Goal: Information Seeking & Learning: Find specific fact

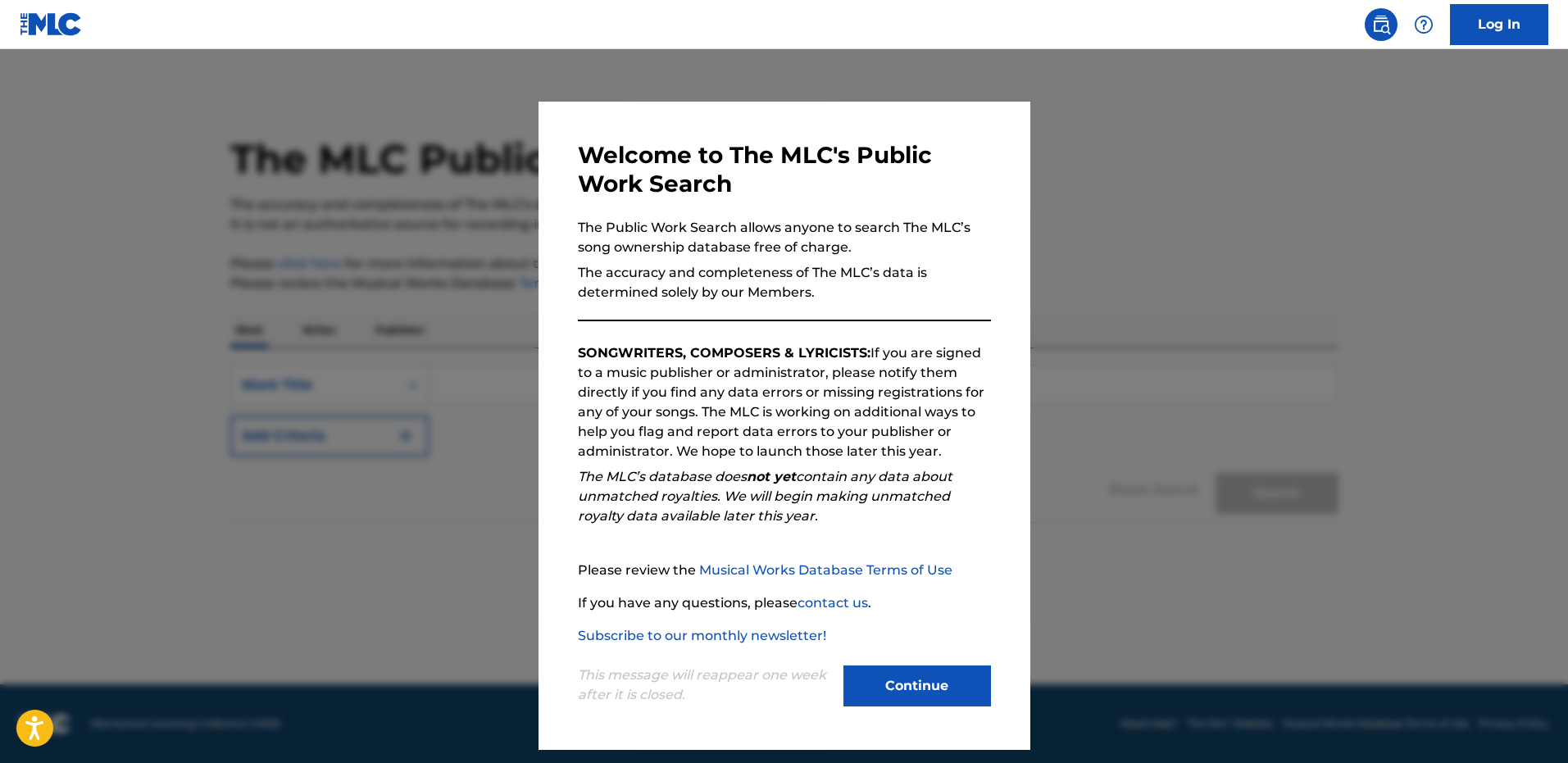
click at [953, 677] on button "Continue" at bounding box center [917, 685] width 148 height 41
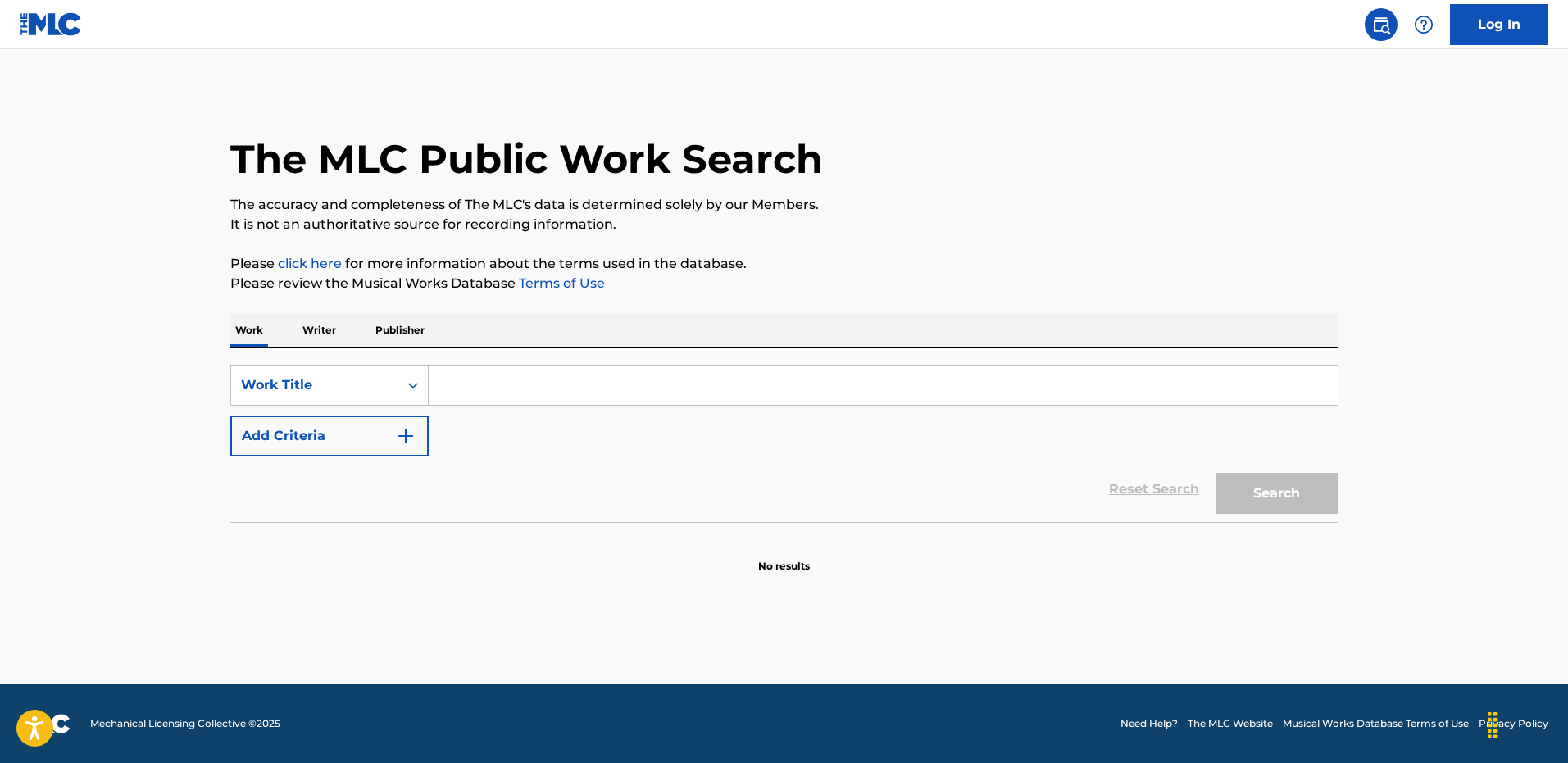
click at [539, 389] on input "Search Form" at bounding box center [882, 384] width 909 height 40
paste input "[PERSON_NAME]"
type input "[PERSON_NAME]"
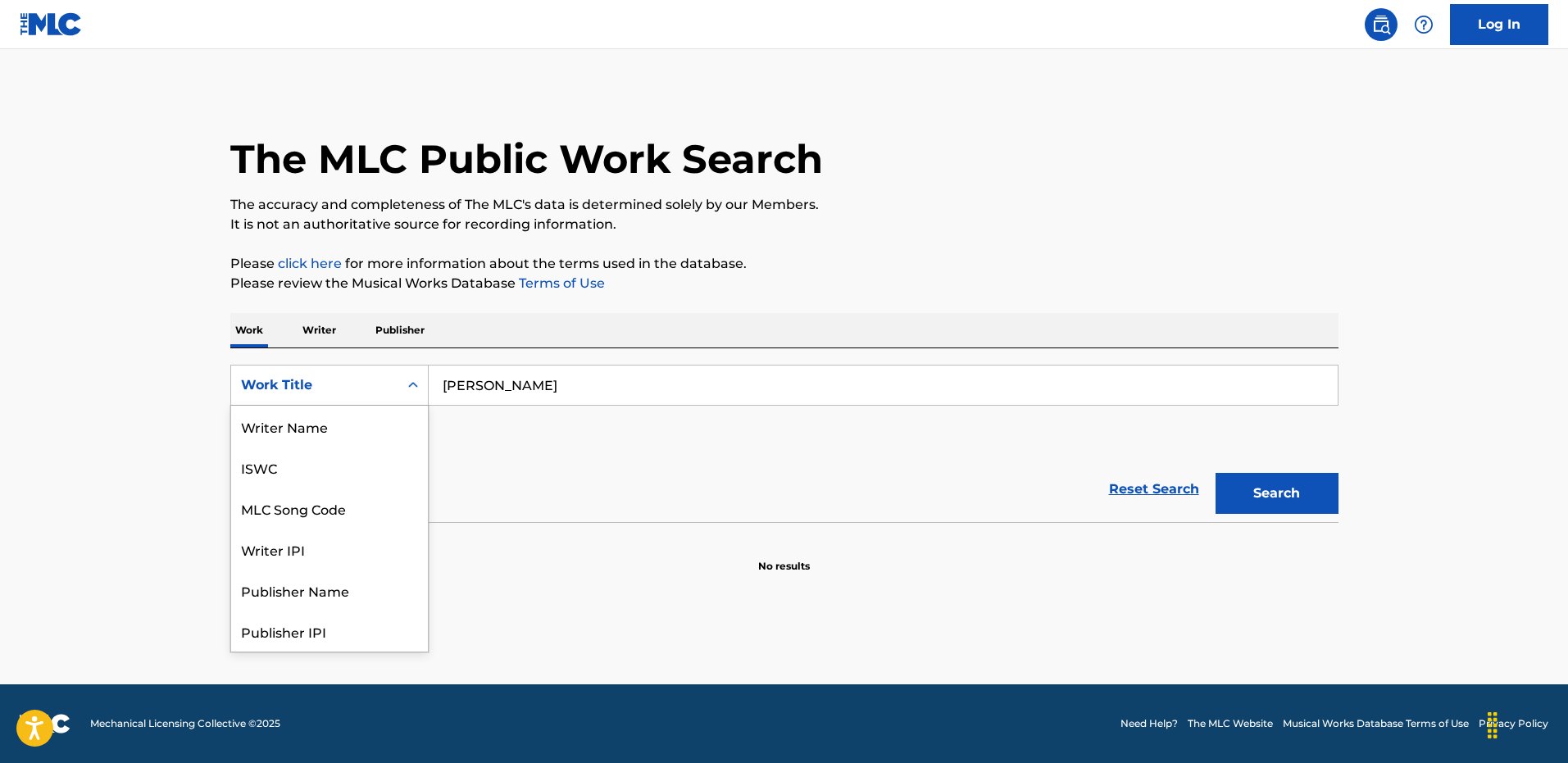
click at [407, 384] on icon "Search Form" at bounding box center [412, 384] width 16 height 16
click at [571, 388] on input "[PERSON_NAME]" at bounding box center [882, 384] width 909 height 40
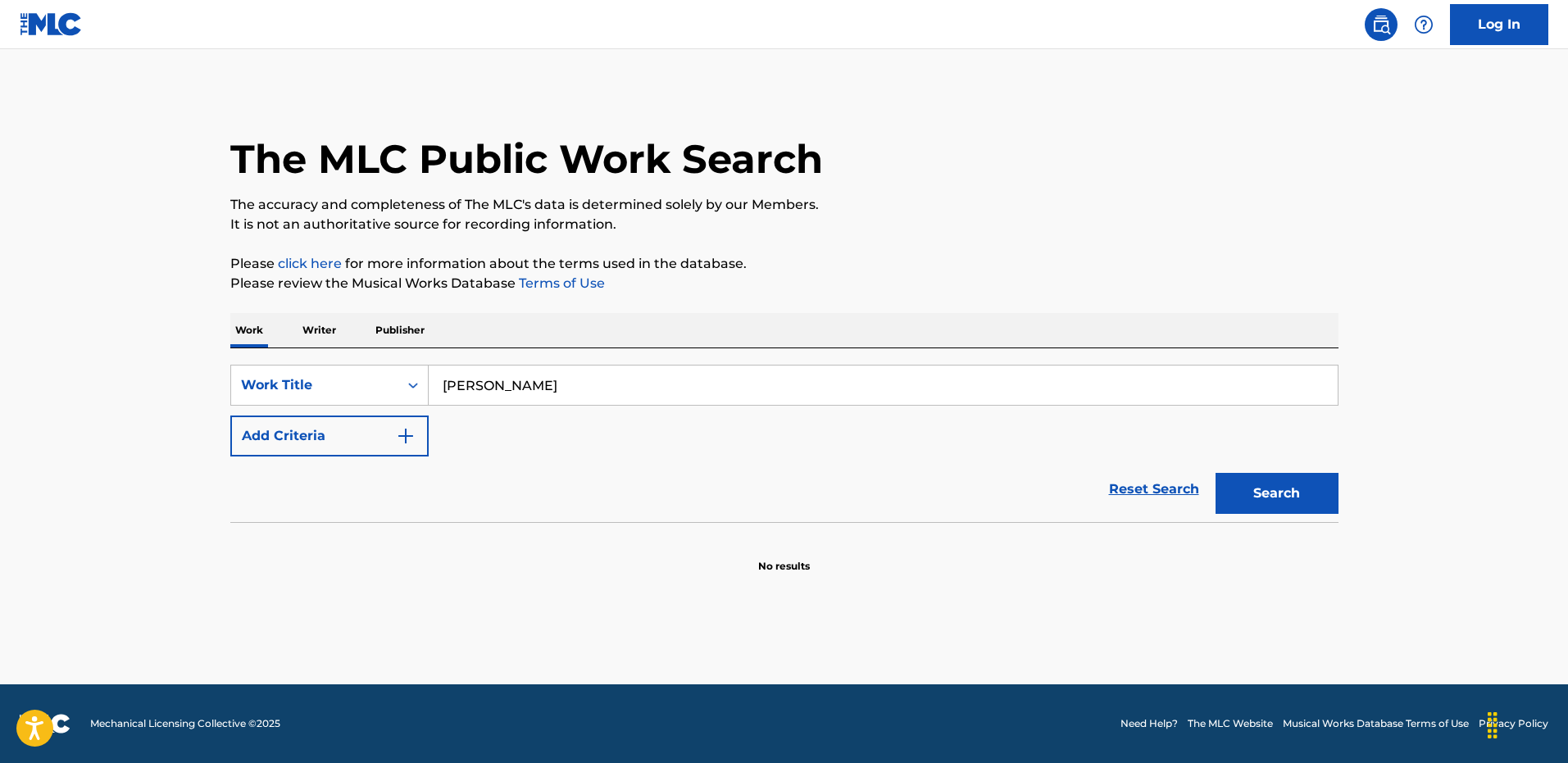
click at [1281, 492] on button "Search" at bounding box center [1276, 493] width 123 height 41
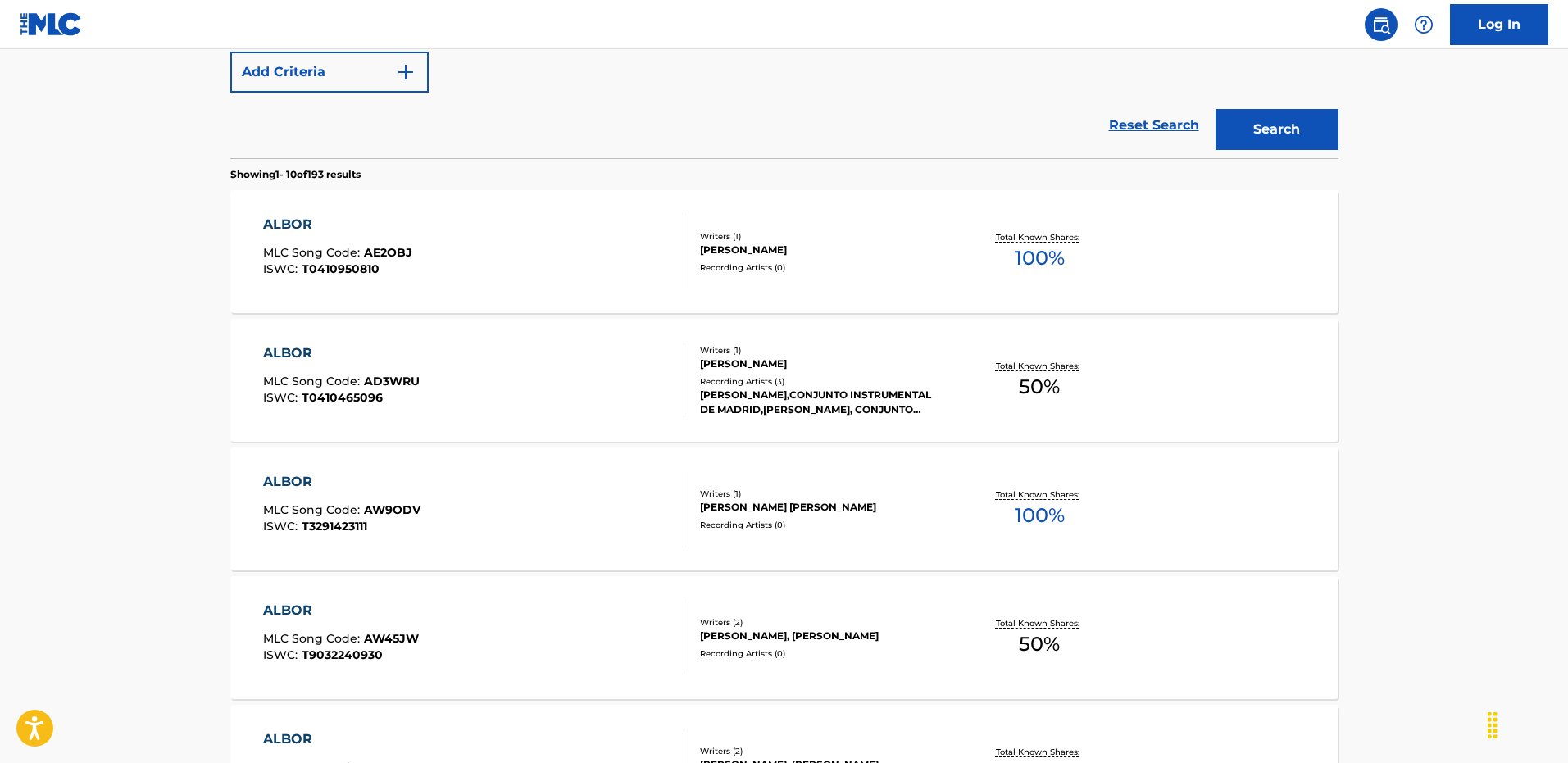
scroll to position [0, 0]
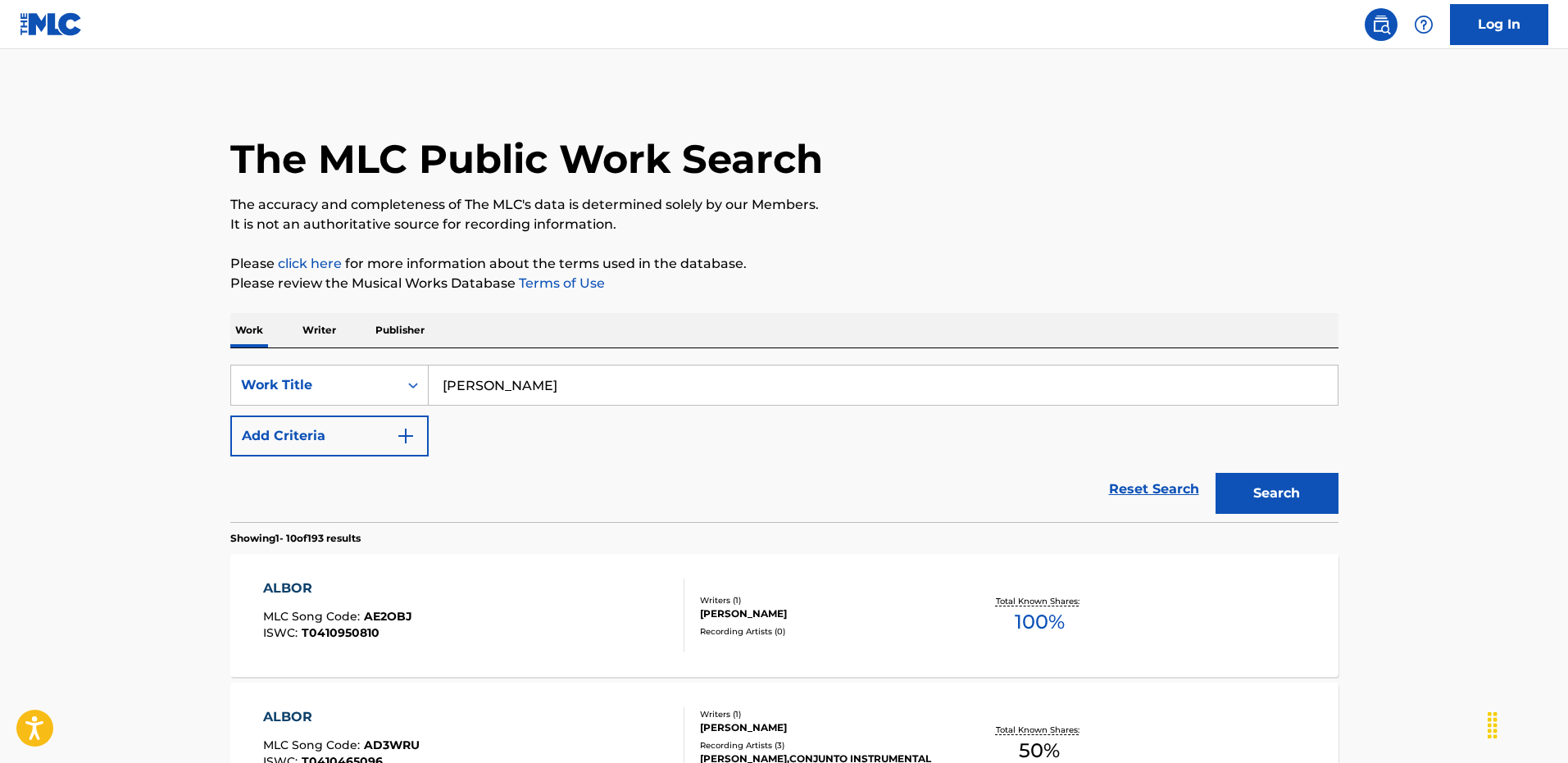
click at [516, 388] on input "[PERSON_NAME]" at bounding box center [882, 384] width 909 height 40
click at [516, 389] on input "[PERSON_NAME]" at bounding box center [882, 384] width 909 height 40
click at [322, 330] on p "Writer" at bounding box center [319, 330] width 43 height 35
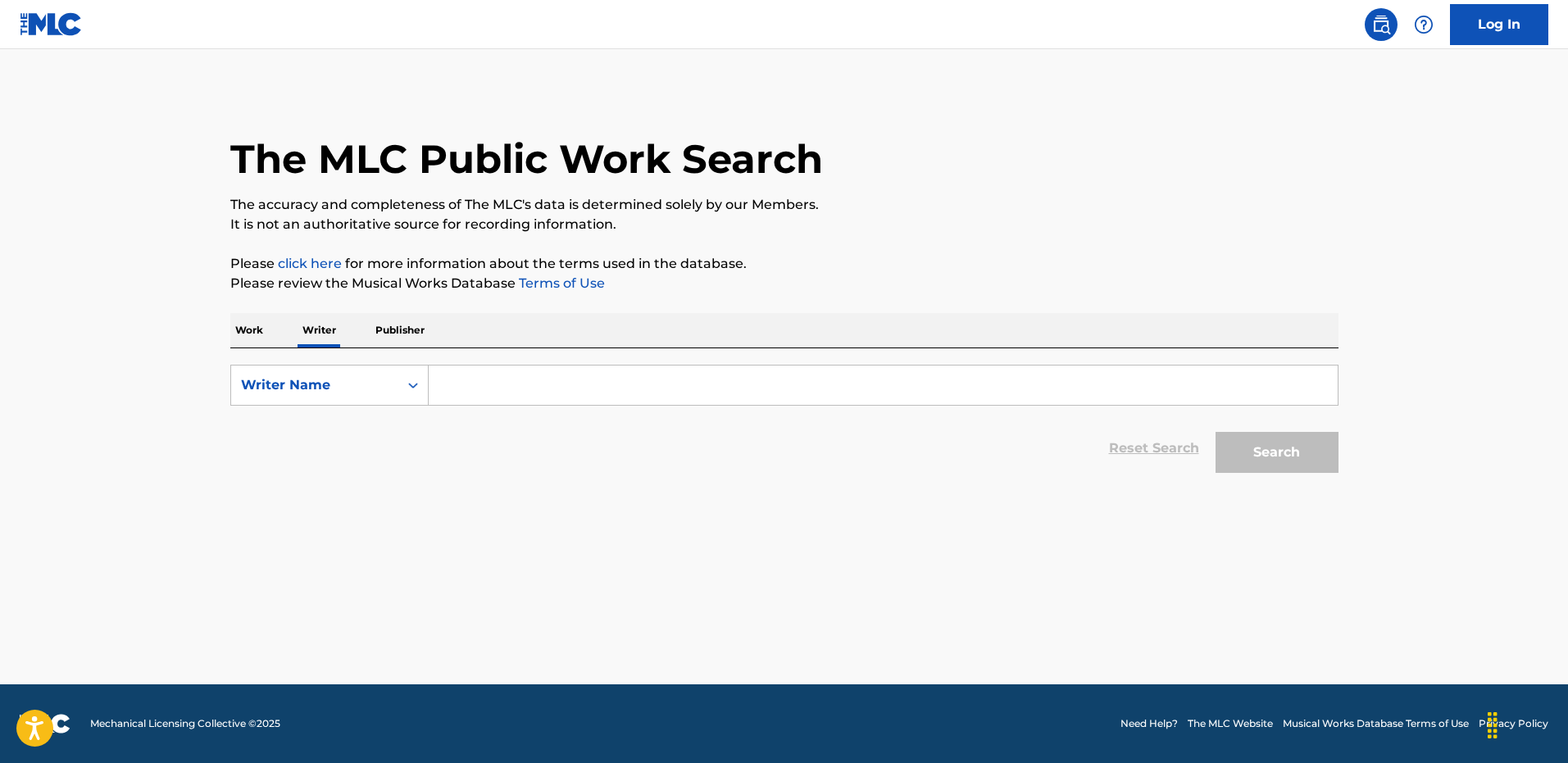
click at [490, 385] on input "Search Form" at bounding box center [882, 384] width 909 height 40
paste input "[PERSON_NAME]"
type input "[PERSON_NAME]"
click at [1216, 432] on button "Search" at bounding box center [1276, 452] width 123 height 41
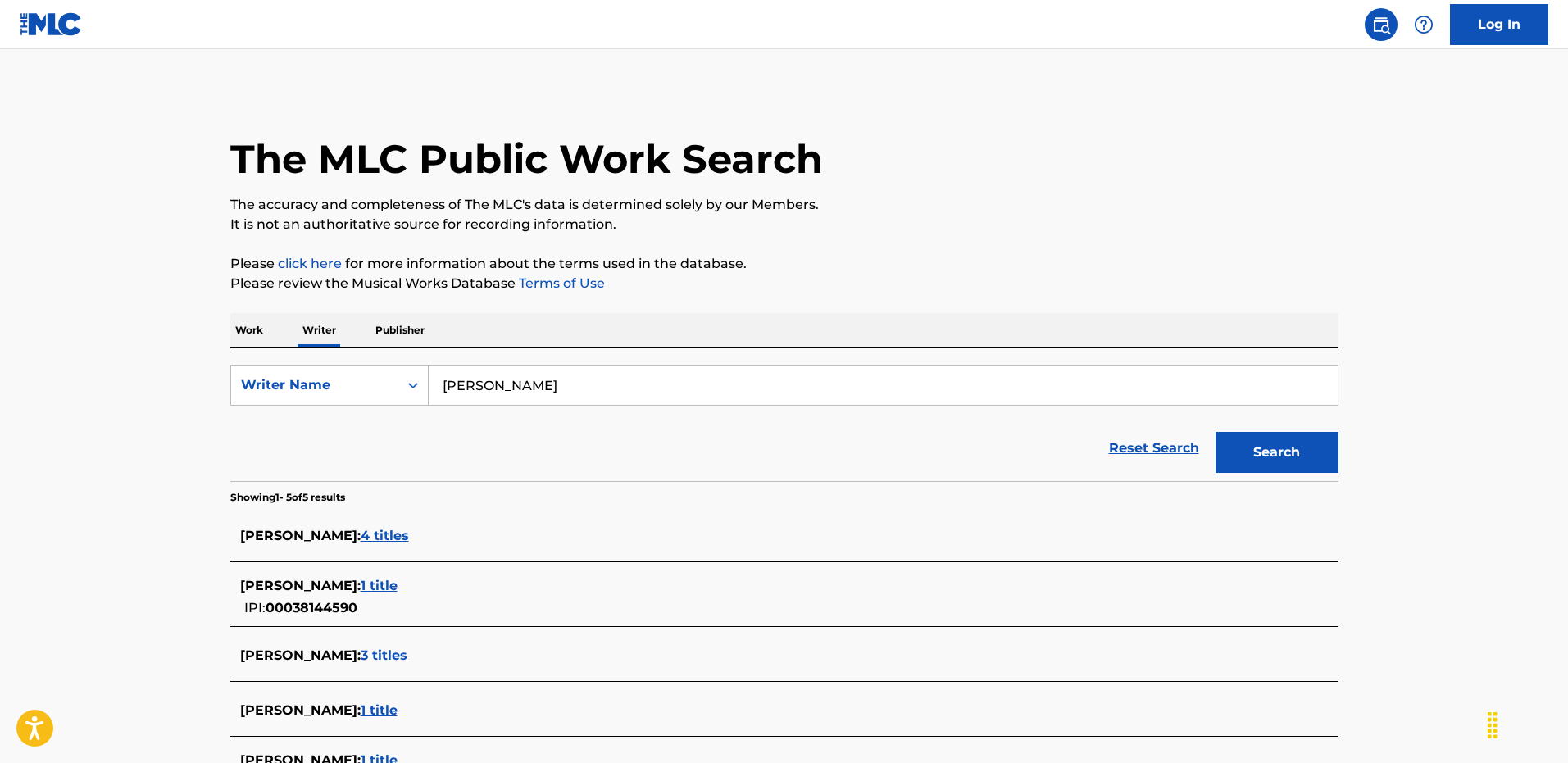
click at [402, 330] on p "Publisher" at bounding box center [400, 330] width 59 height 35
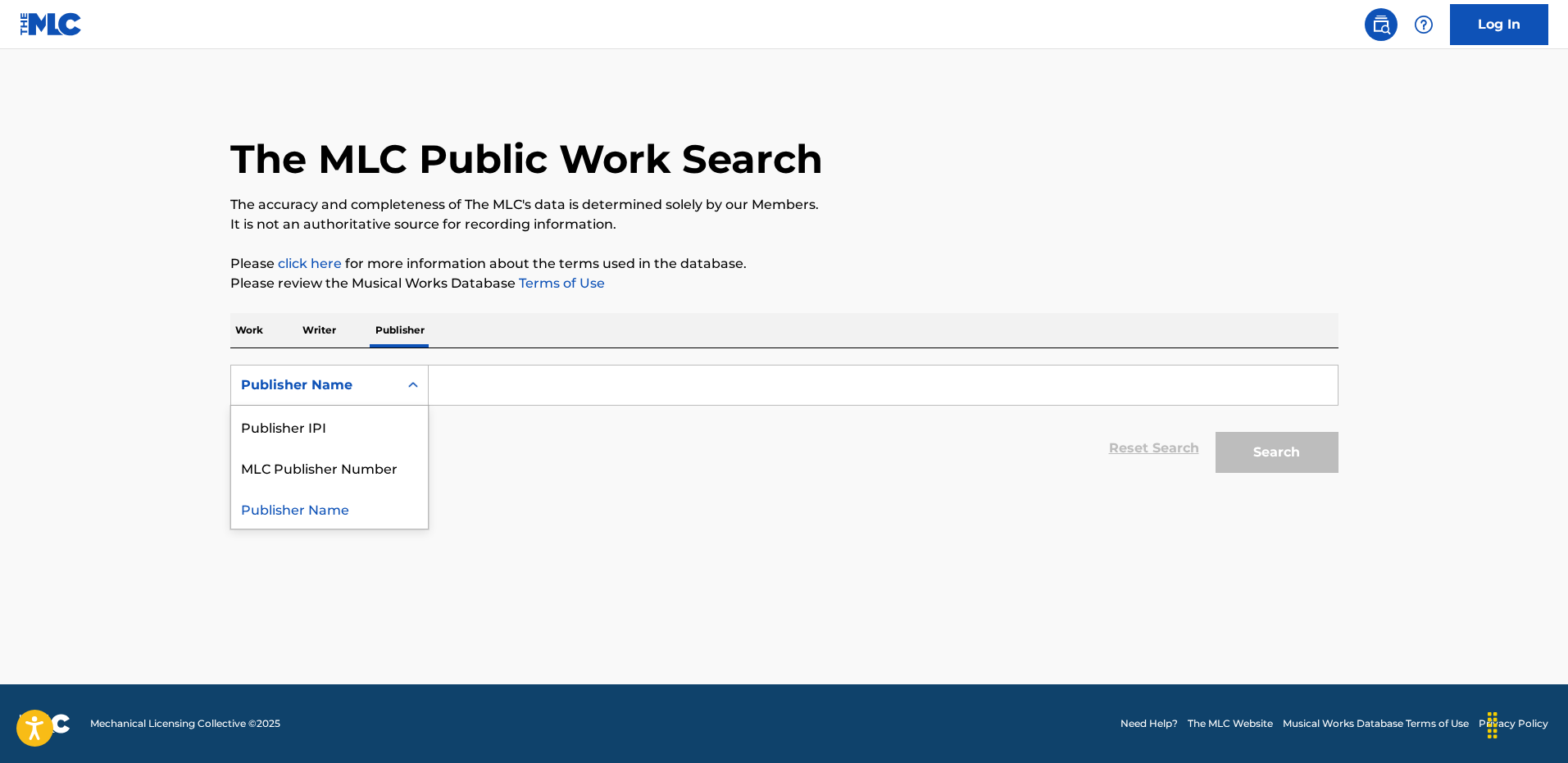
click at [364, 390] on div "Publisher Name" at bounding box center [314, 384] width 148 height 19
click at [244, 330] on p "Work" at bounding box center [249, 330] width 38 height 35
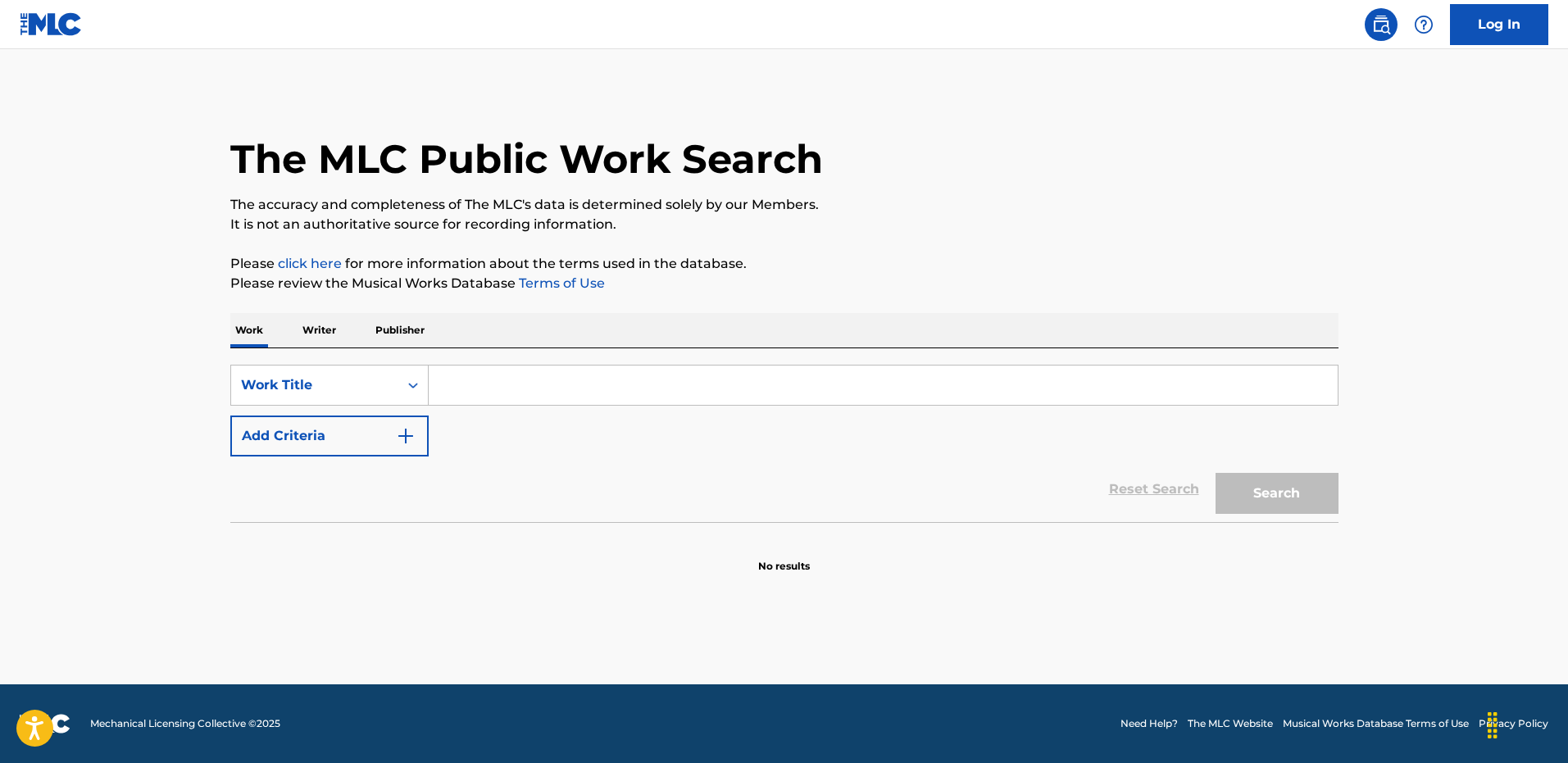
click at [407, 439] on img "Search Form" at bounding box center [405, 435] width 19 height 19
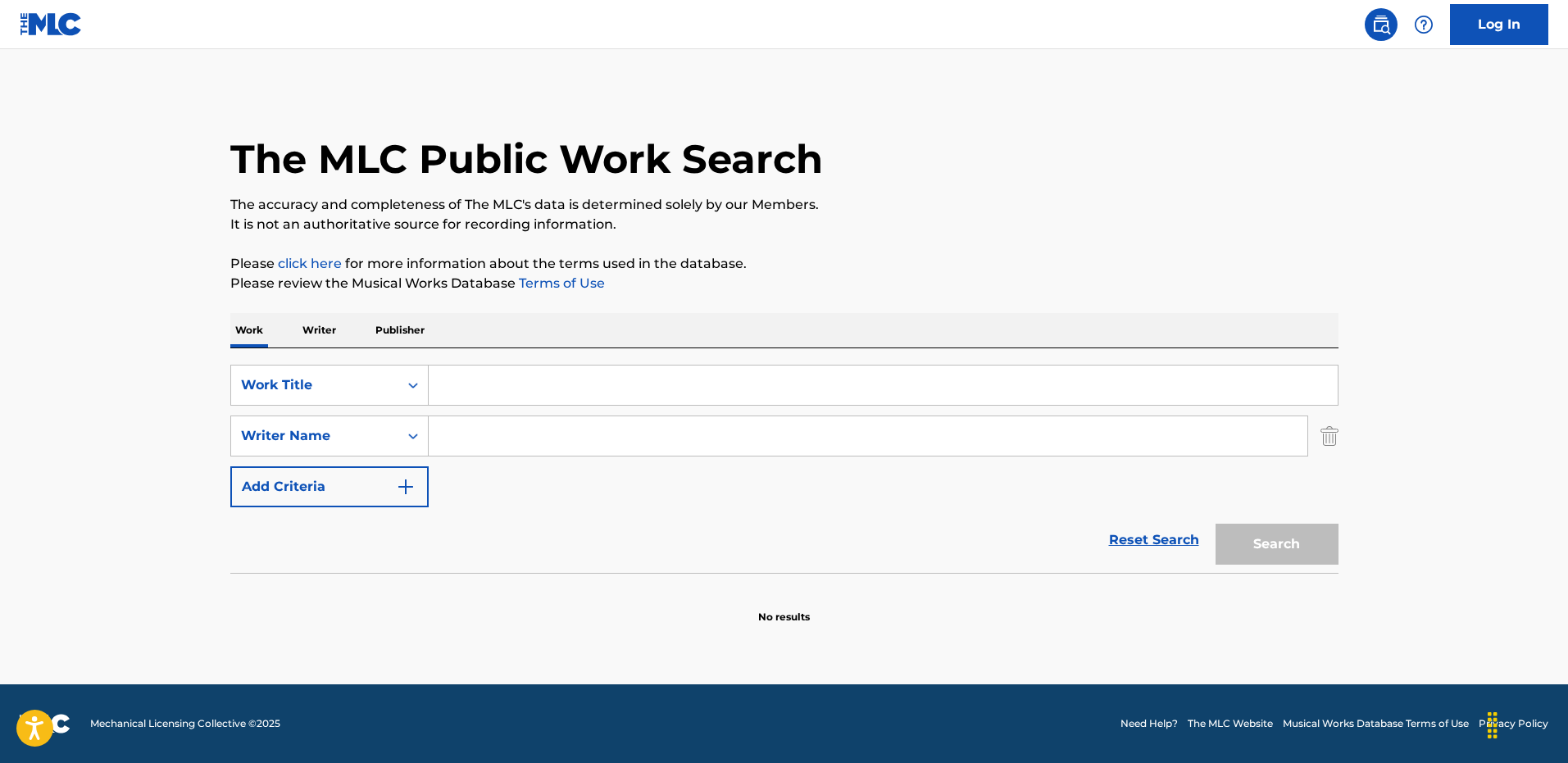
click at [451, 438] on input "Search Form" at bounding box center [867, 435] width 878 height 40
click at [457, 391] on input "Search Form" at bounding box center [882, 384] width 909 height 40
click at [1216, 523] on button "Search" at bounding box center [1276, 543] width 123 height 41
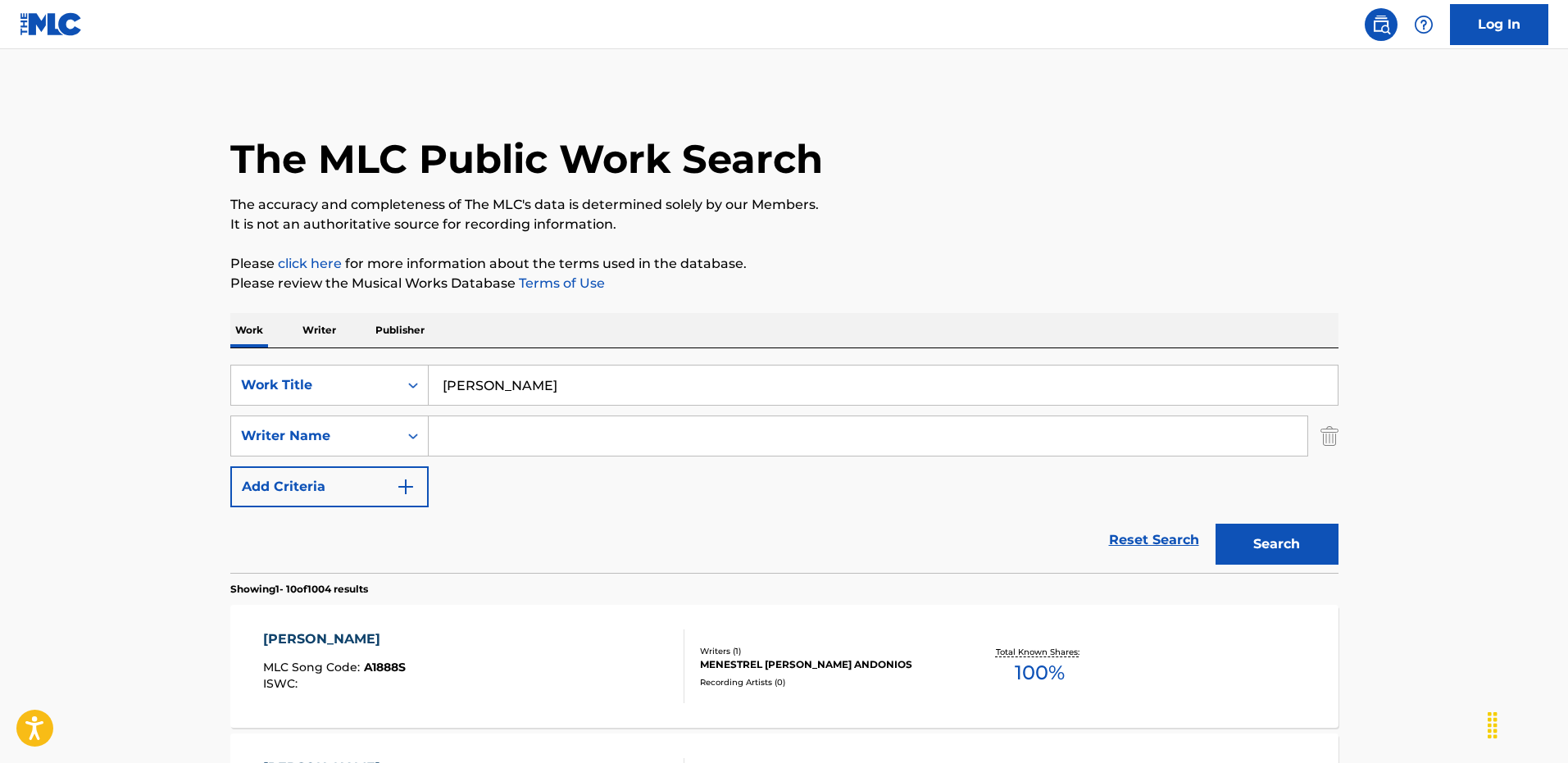
click at [523, 378] on input "[PERSON_NAME]" at bounding box center [882, 384] width 909 height 40
type input "[PERSON_NAME]"
click at [1216, 523] on button "Search" at bounding box center [1276, 543] width 123 height 41
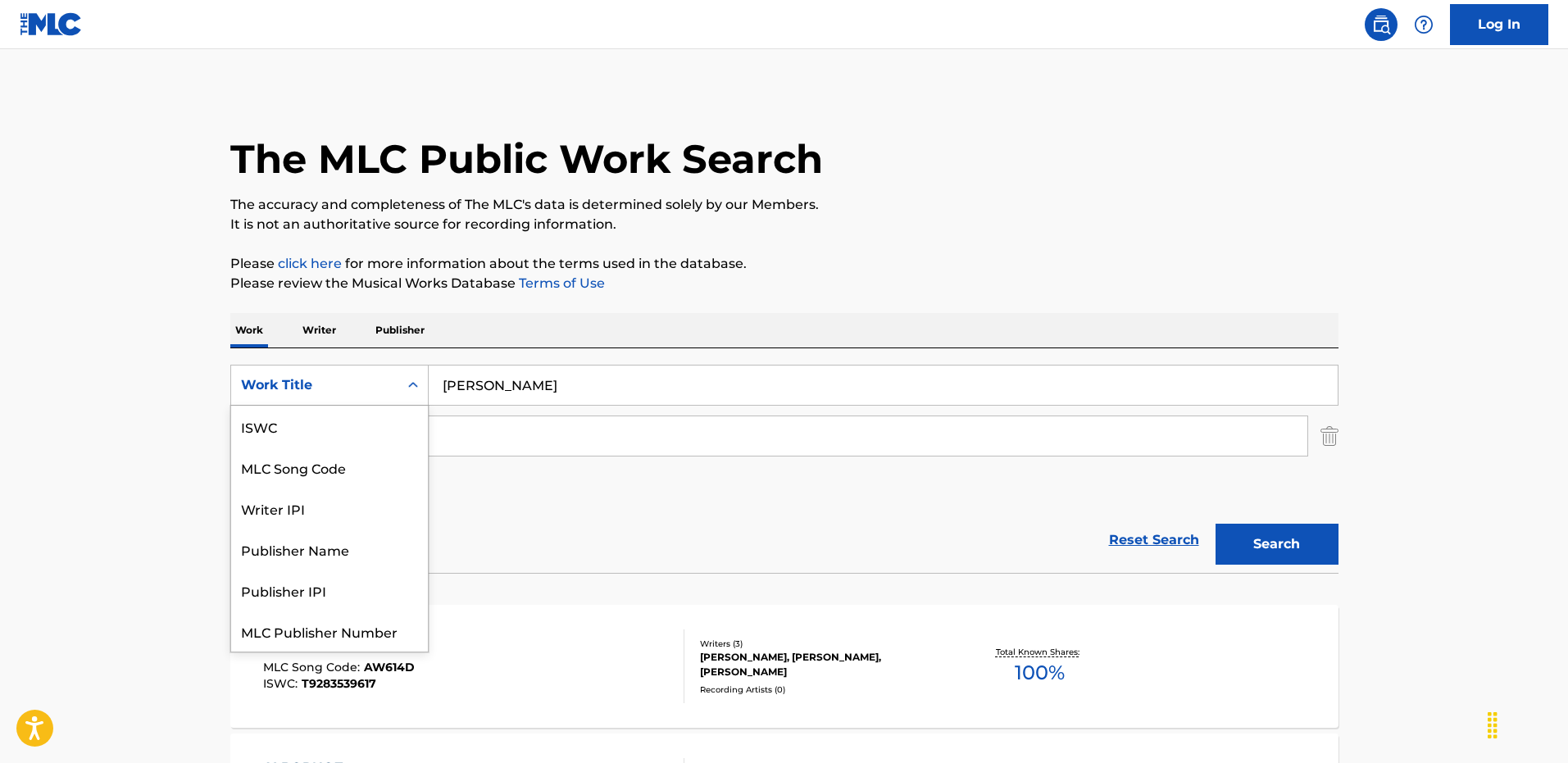
click at [357, 382] on div "Work Title" at bounding box center [314, 384] width 148 height 19
click at [341, 471] on div "Writer IPI" at bounding box center [329, 466] width 197 height 41
